Goal: Use online tool/utility: Utilize a website feature to perform a specific function

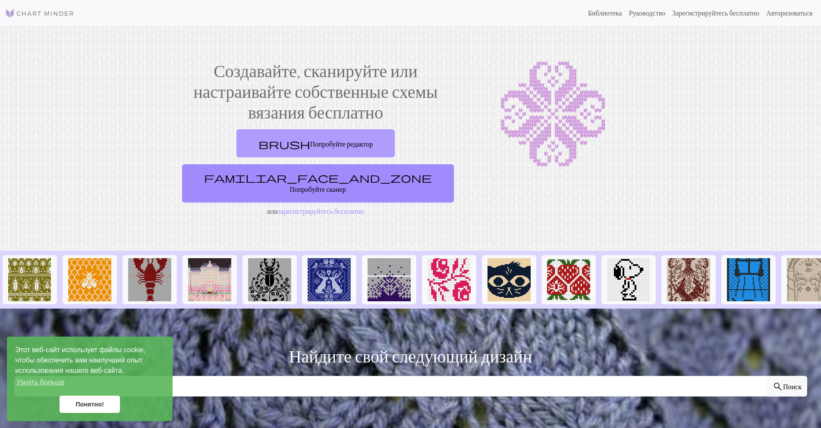
click at [310, 145] on font "Попробуйте редактор" at bounding box center [341, 144] width 63 height 8
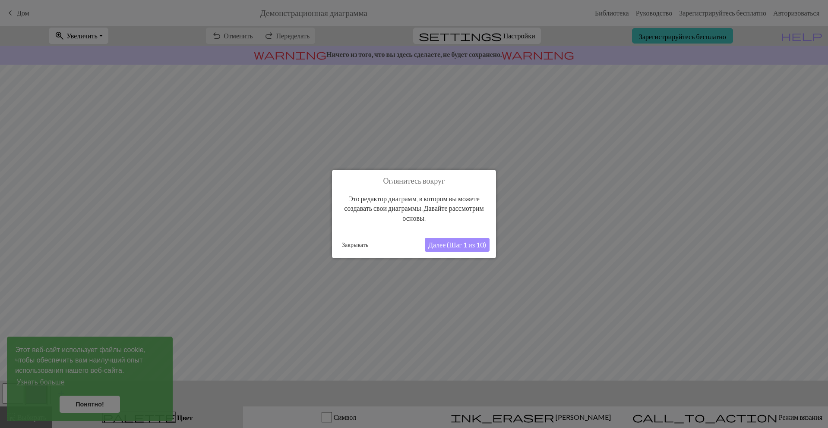
click at [427, 240] on button "Далее (Шаг 1 из 10)" at bounding box center [457, 245] width 65 height 14
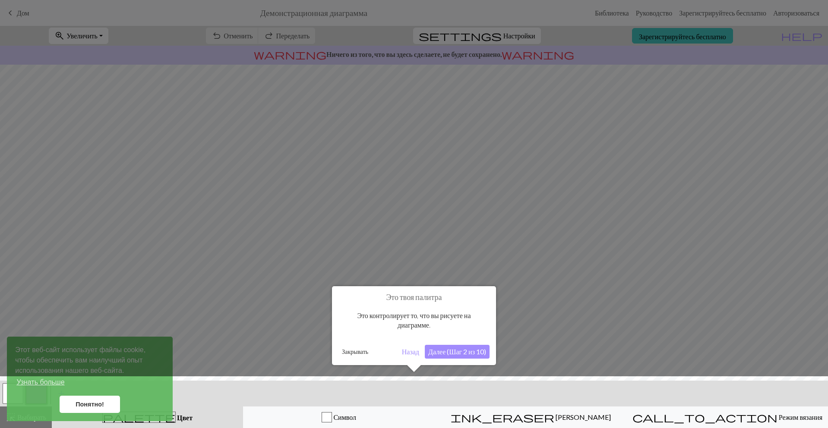
click at [448, 351] on font "Далее (Шаг 2 из 10)" at bounding box center [457, 352] width 58 height 8
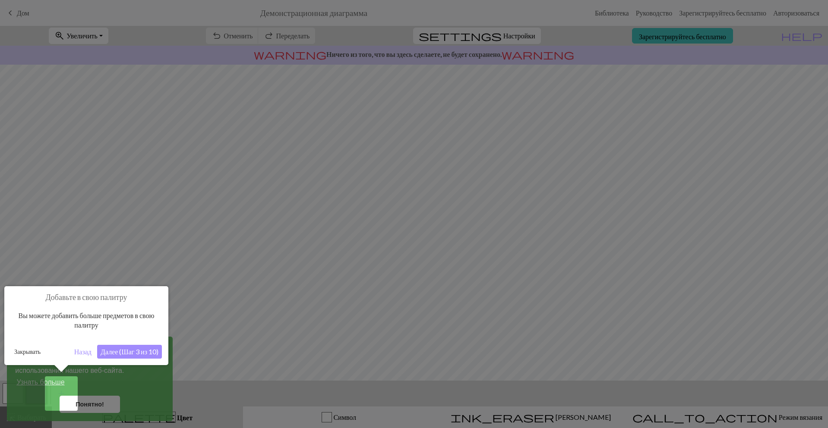
click at [132, 347] on button "Далее (Шаг 3 из 10)" at bounding box center [129, 352] width 65 height 14
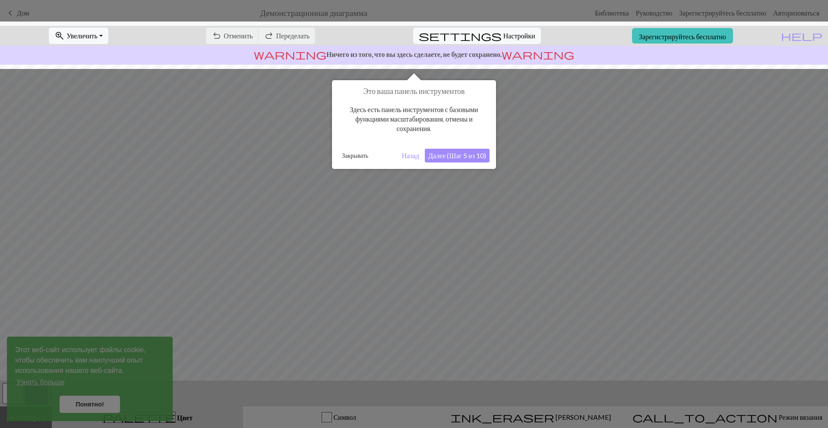
click at [450, 156] on font "Далее (Шаг 5 из 10)" at bounding box center [457, 155] width 58 height 8
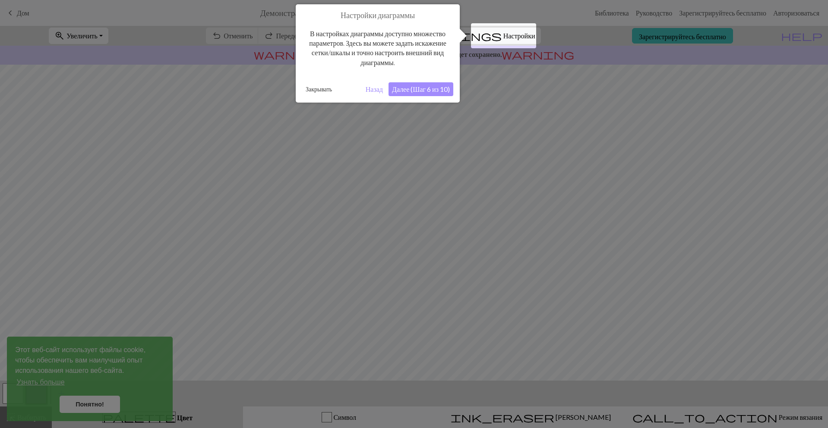
click at [418, 88] on font "Далее (Шаг 6 из 10)" at bounding box center [421, 89] width 58 height 8
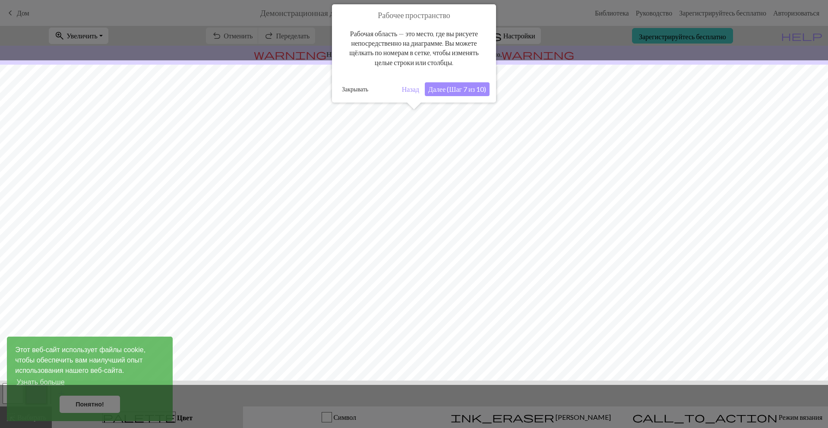
click at [451, 88] on font "Далее (Шаг 7 из 10)" at bounding box center [457, 89] width 58 height 8
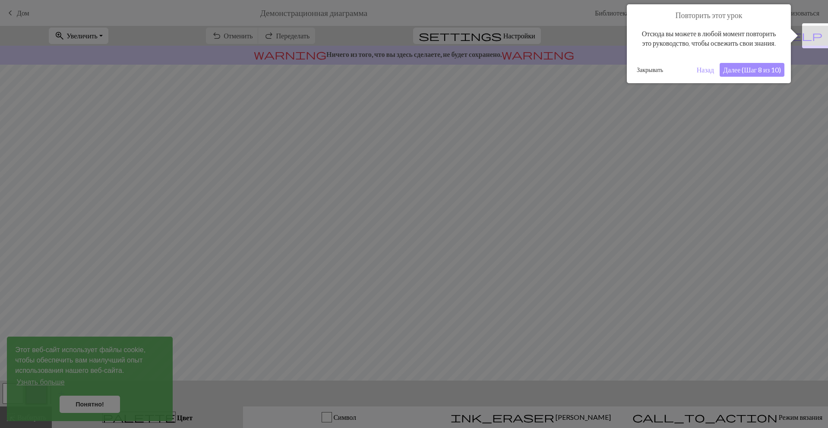
click at [747, 77] on button "Далее (Шаг 8 из 10)" at bounding box center [751, 70] width 65 height 14
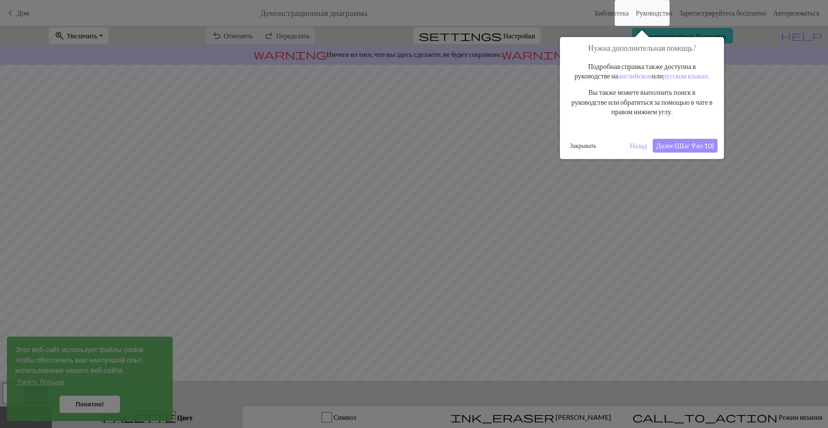
click at [693, 150] on font "Далее (Шаг 9 из 10)" at bounding box center [685, 146] width 58 height 8
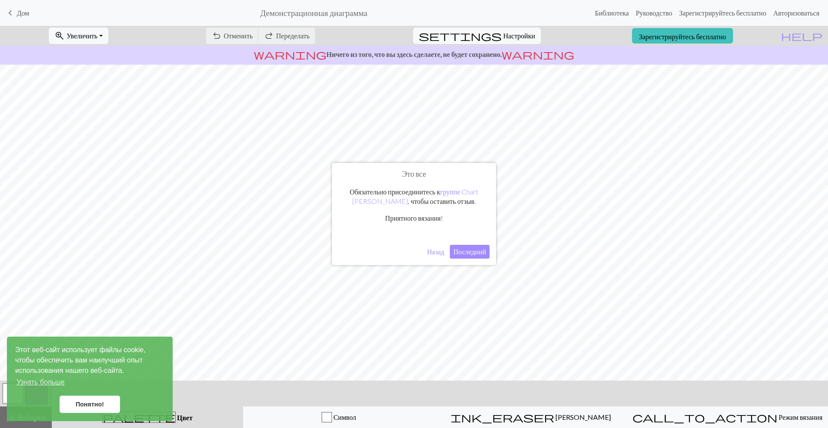
click at [481, 253] on font "Последний" at bounding box center [469, 252] width 33 height 8
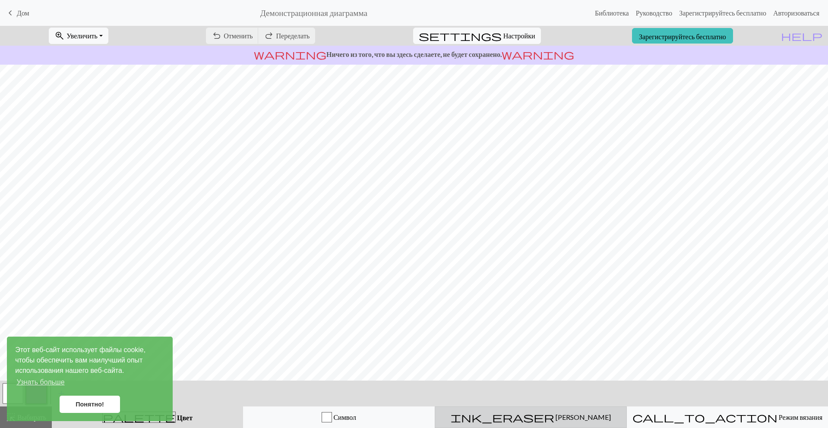
click at [518, 415] on span "ink_eraser" at bounding box center [503, 418] width 104 height 12
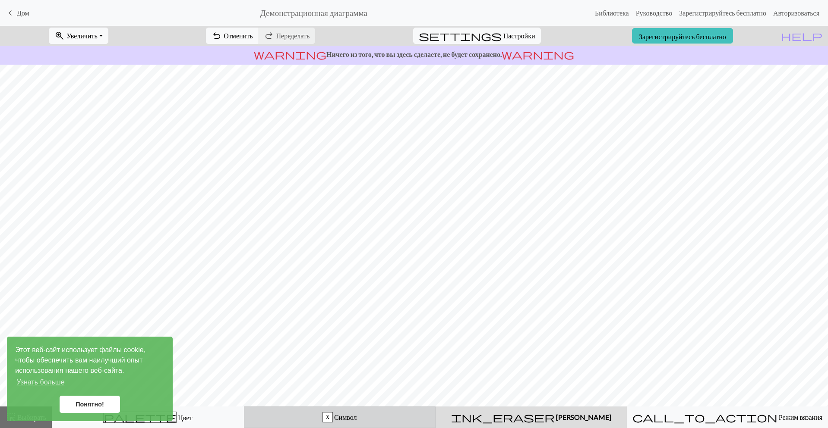
click at [392, 425] on button "х Символ" at bounding box center [340, 418] width 192 height 22
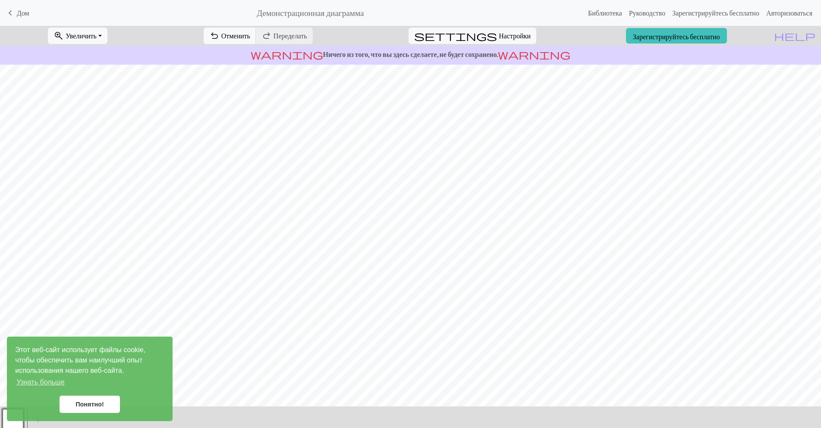
click at [85, 403] on font "Понятно!" at bounding box center [90, 404] width 28 height 7
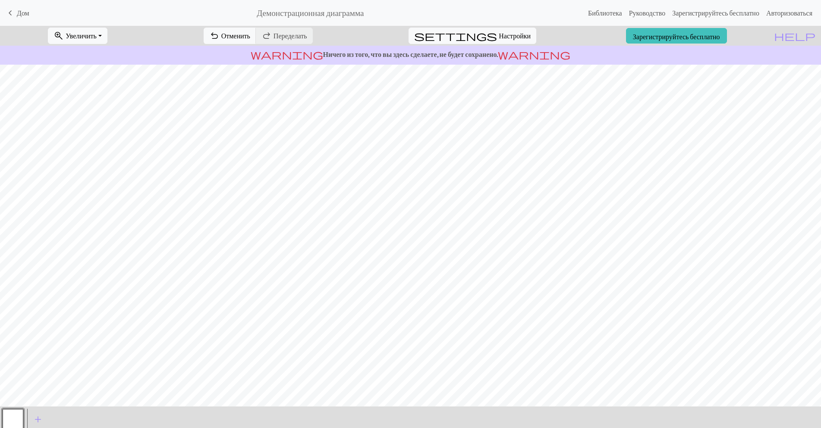
click at [36, 419] on div "Этот веб-сайт использует файлы cookie, чтобы обеспечить вам наилучший опыт испо…" at bounding box center [90, 379] width 166 height 85
click at [13, 419] on button "button" at bounding box center [13, 420] width 21 height 21
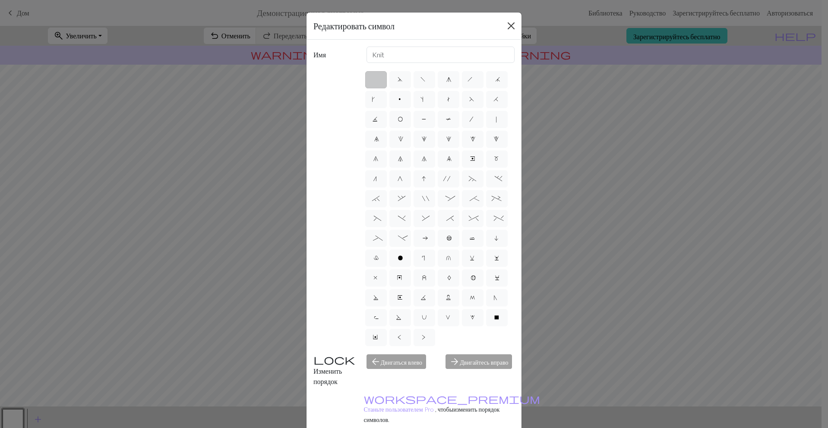
click at [503, 32] on div "Редактировать символ" at bounding box center [413, 26] width 215 height 27
click at [508, 24] on button "Закрывать" at bounding box center [511, 26] width 14 height 14
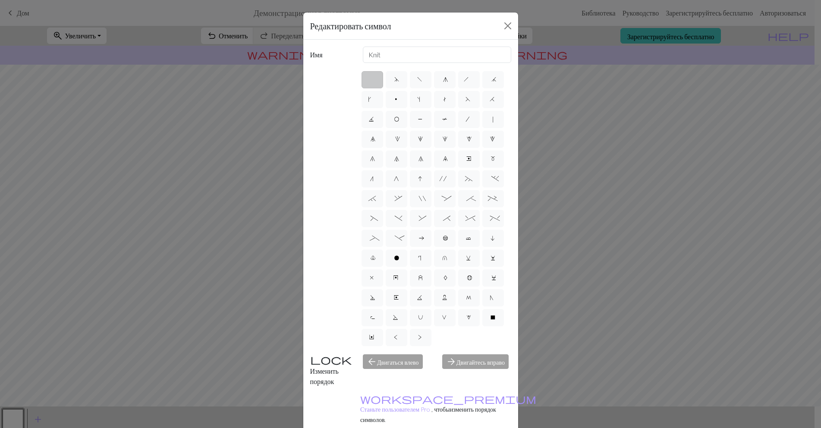
scroll to position [2, 0]
